Goal: Task Accomplishment & Management: Manage account settings

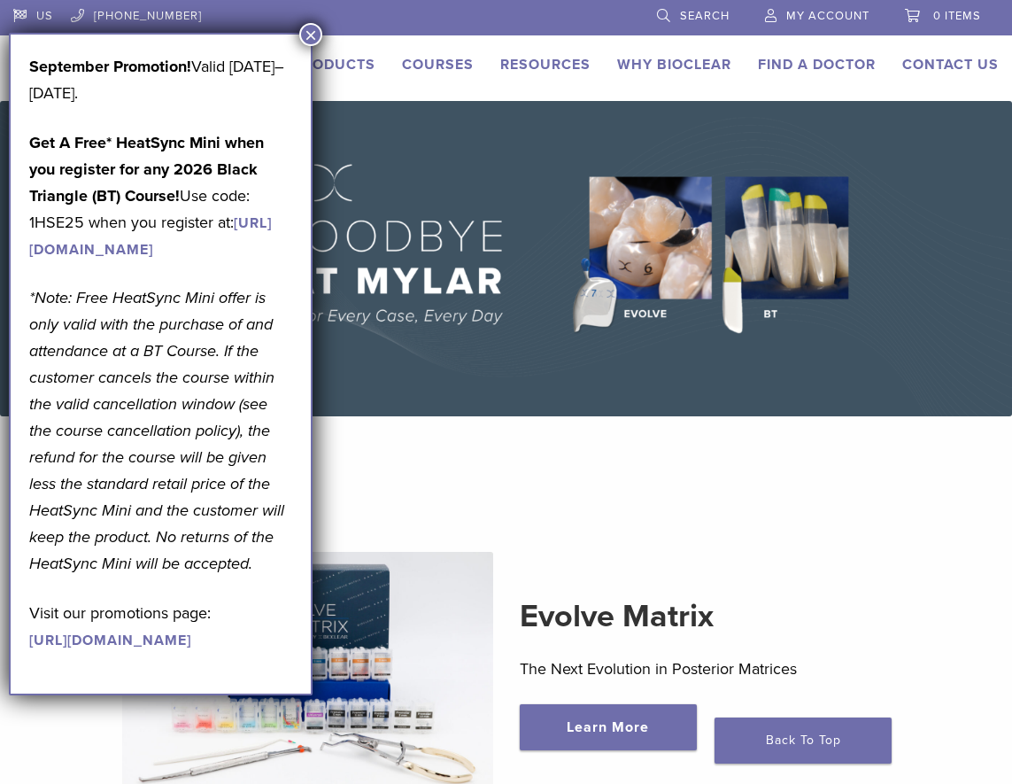
click at [825, 16] on span "My Account" at bounding box center [828, 16] width 83 height 14
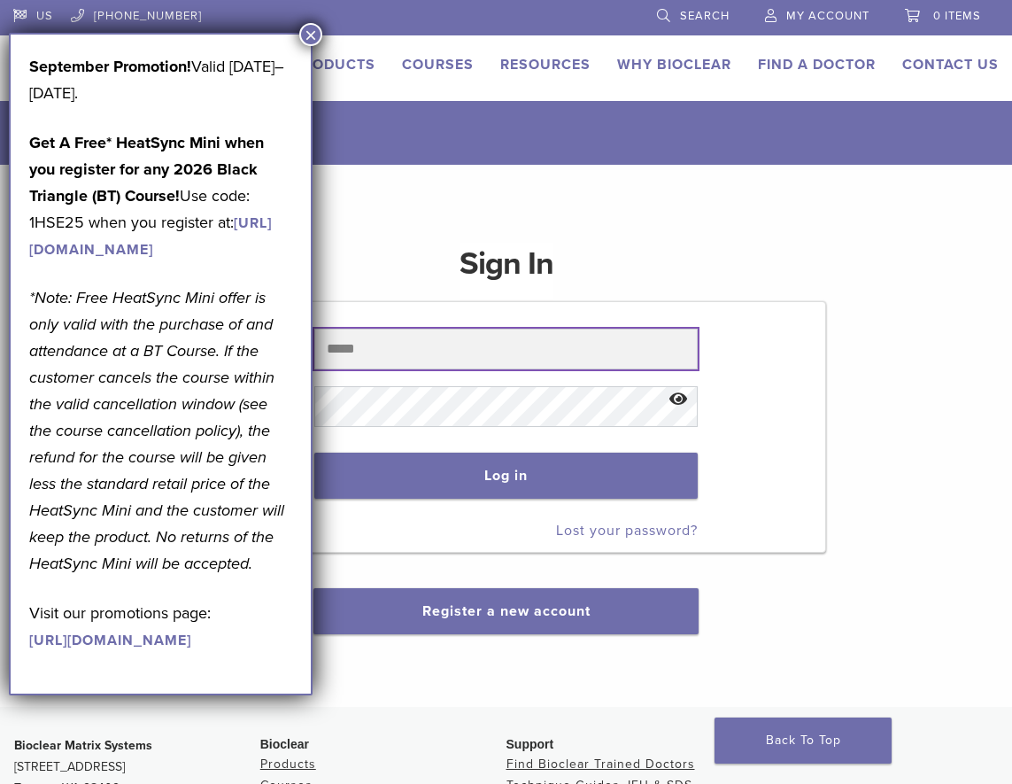
click at [673, 349] on body "US 1.855.712.5327 Search My Account 0 items Cart No products in the cart. Back …" at bounding box center [506, 565] width 1012 height 1130
